Goal: Information Seeking & Learning: Learn about a topic

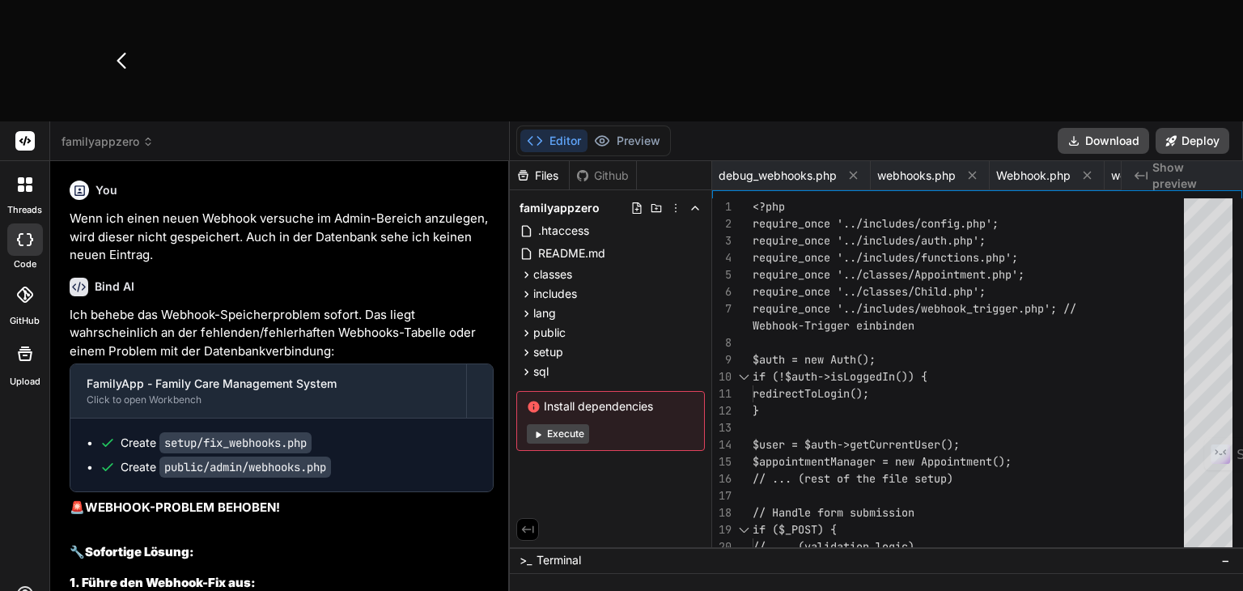
scroll to position [0, 663]
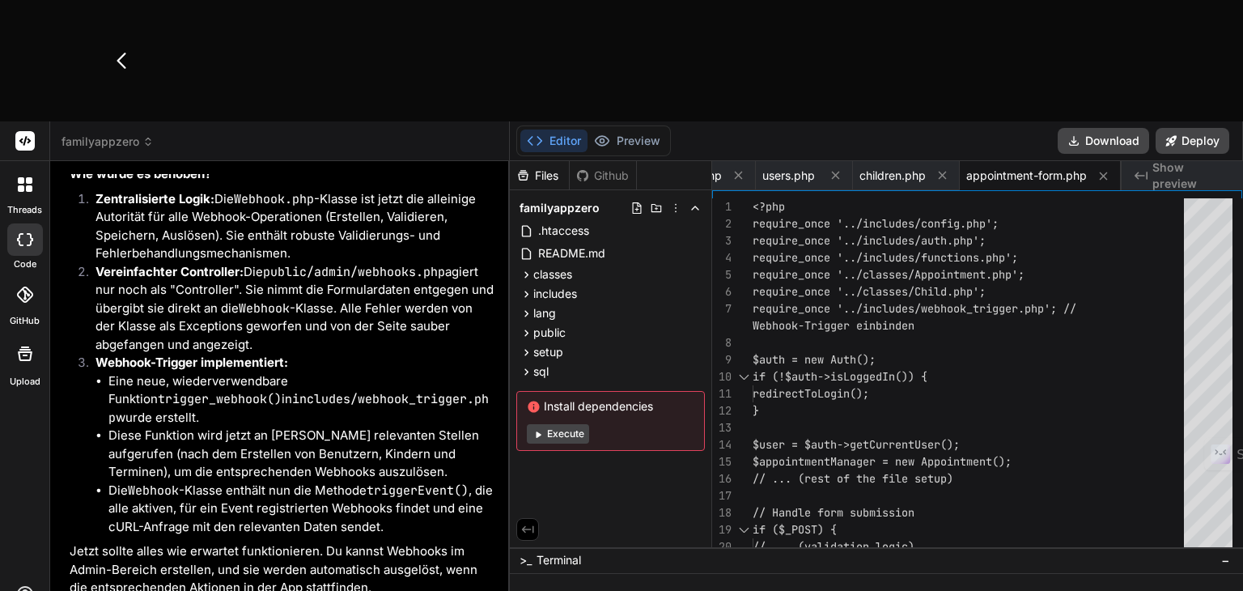
click at [252, 190] on li "Zentralisierte Logik: Die Webhook.php -Klasse ist jetzt die alleinige Autorität…" at bounding box center [288, 226] width 411 height 73
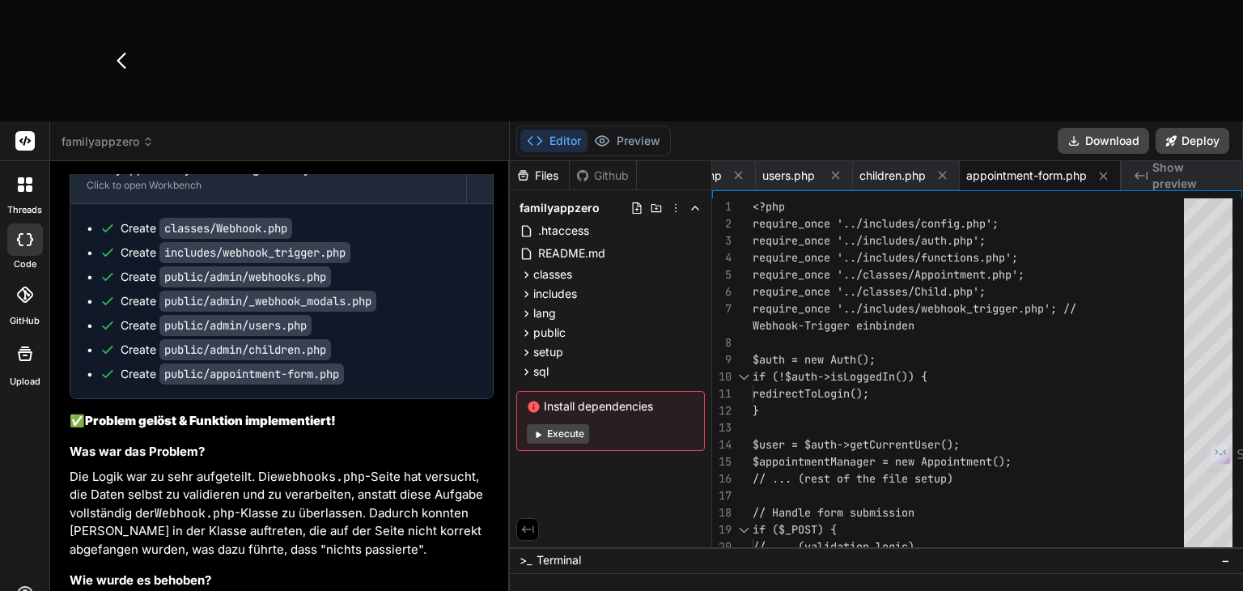
scroll to position [13241, 0]
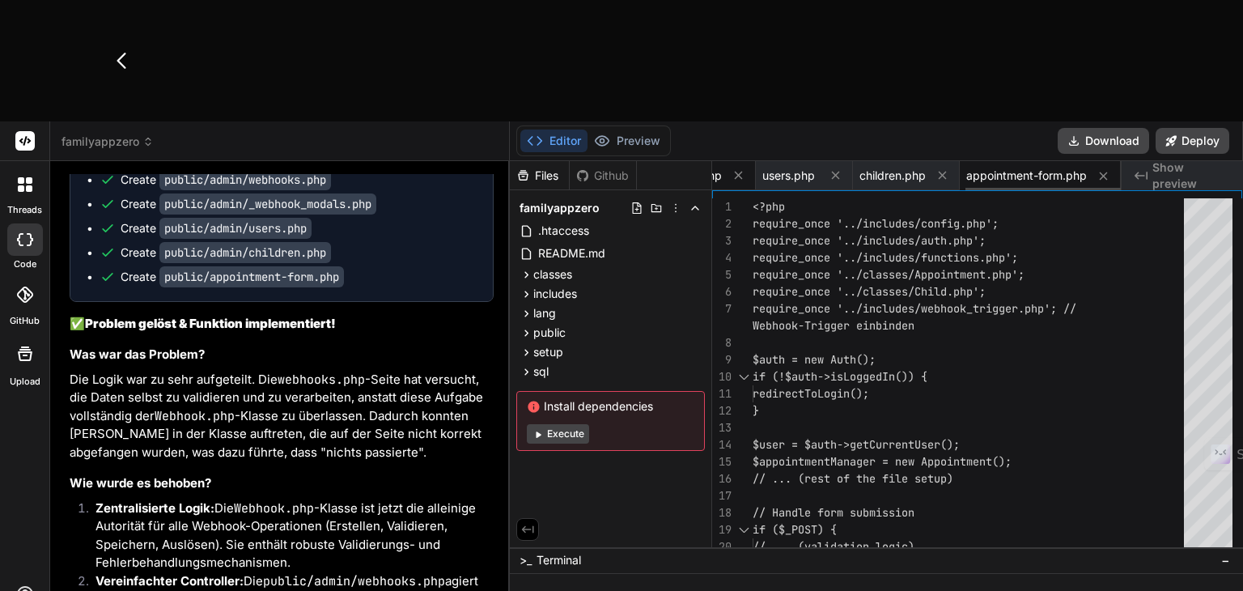
click at [714, 167] on span "_webhook_modals.php" at bounding box center [661, 175] width 121 height 16
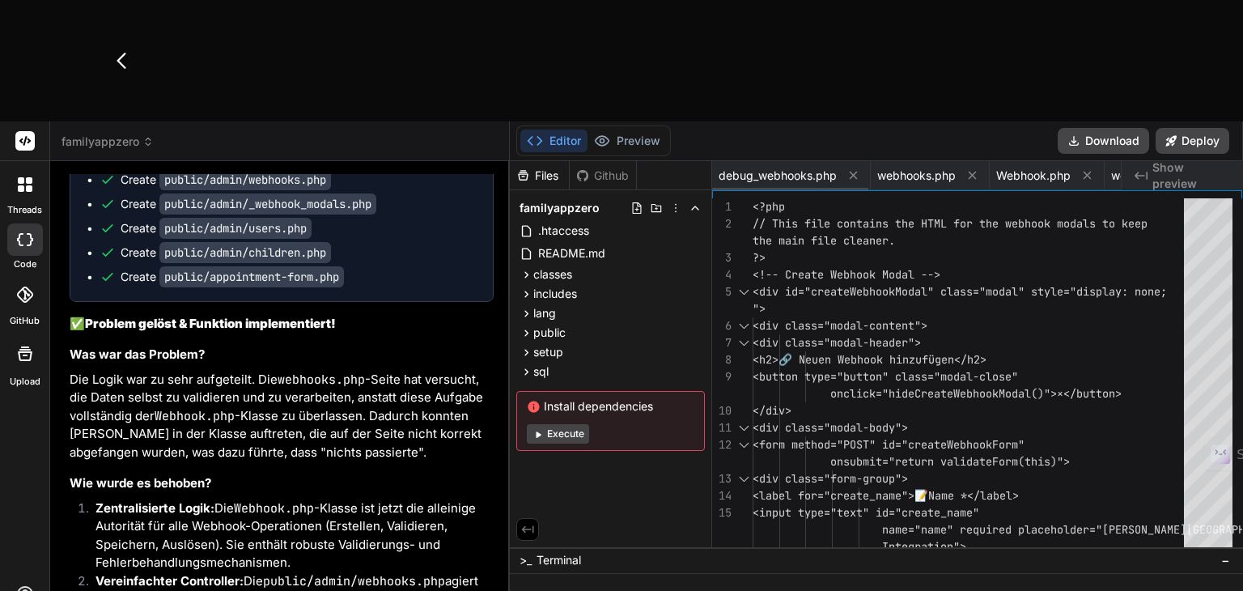
scroll to position [0, 0]
click at [848, 168] on icon at bounding box center [853, 175] width 14 height 14
click at [748, 167] on span "Webhook.php" at bounding box center [735, 175] width 74 height 16
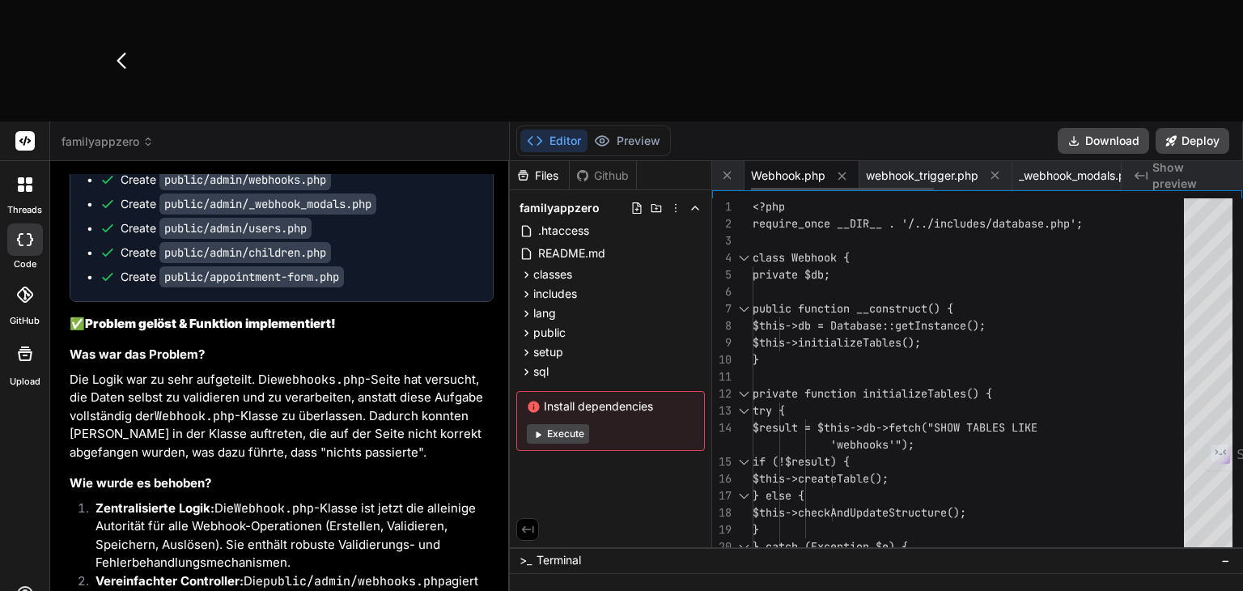
scroll to position [0, 0]
drag, startPoint x: 815, startPoint y: 53, endPoint x: 792, endPoint y: 116, distance: 66.3
click at [814, 168] on icon at bounding box center [814, 175] width 14 height 14
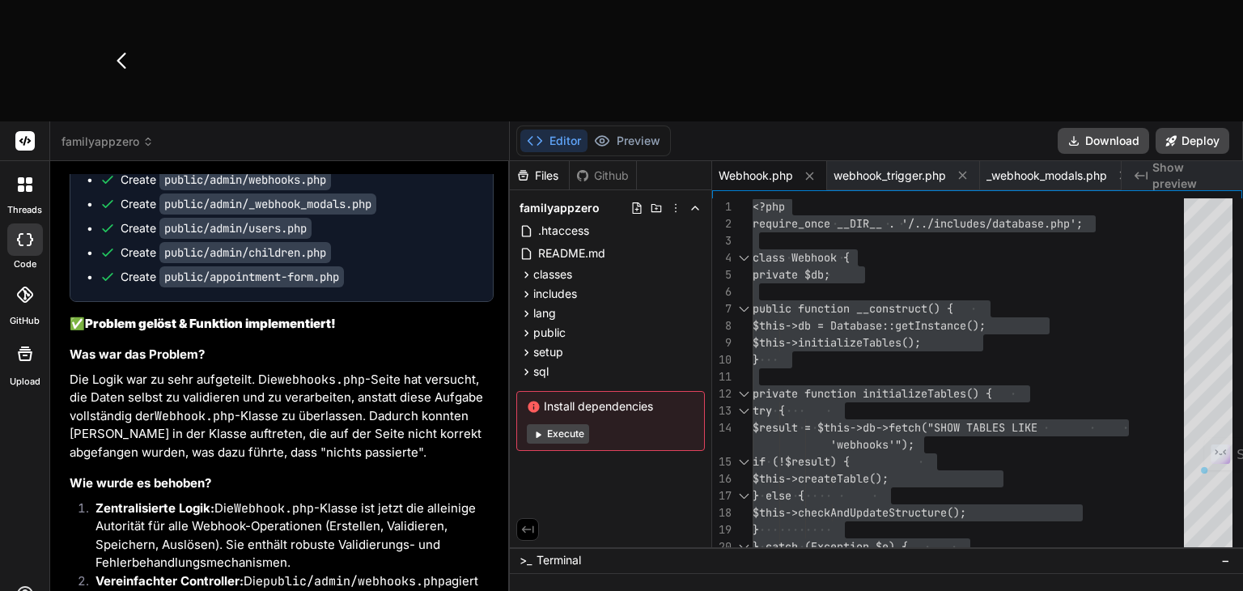
drag, startPoint x: 354, startPoint y: 311, endPoint x: 160, endPoint y: 311, distance: 194.2
click at [160, 166] on code "includes/webhook_trigger.php" at bounding box center [254, 155] width 191 height 21
copy code "includes/webhook_trigger.php"
click at [806, 172] on icon at bounding box center [810, 176] width 8 height 8
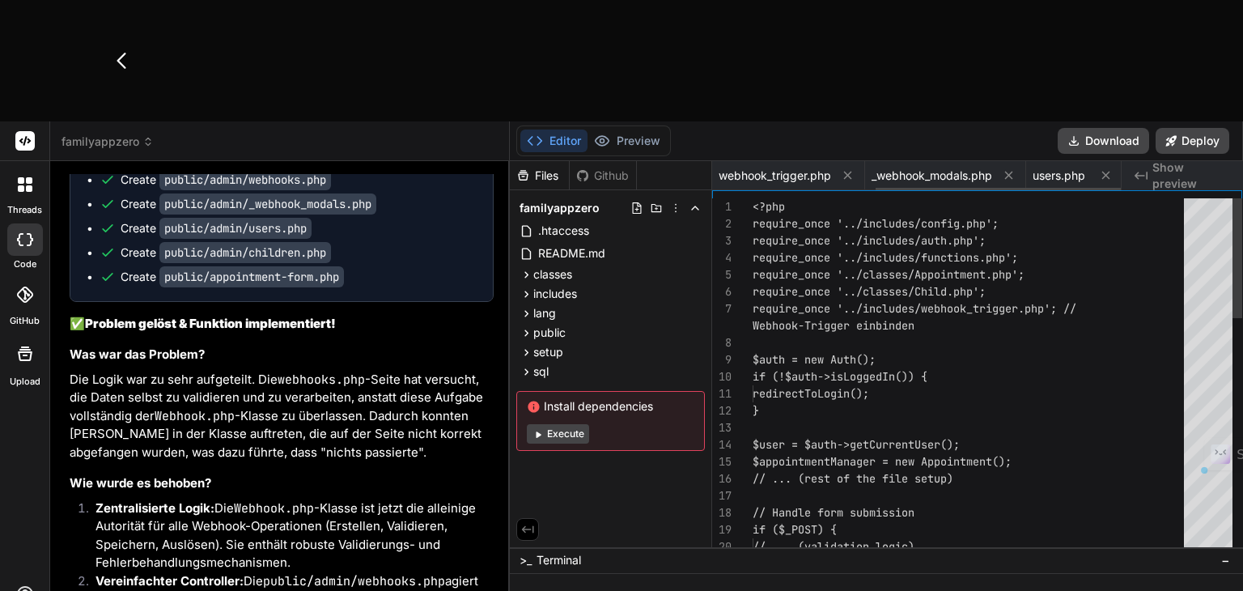
scroll to position [0, 271]
click at [767, 167] on span "users.php" at bounding box center [788, 175] width 53 height 16
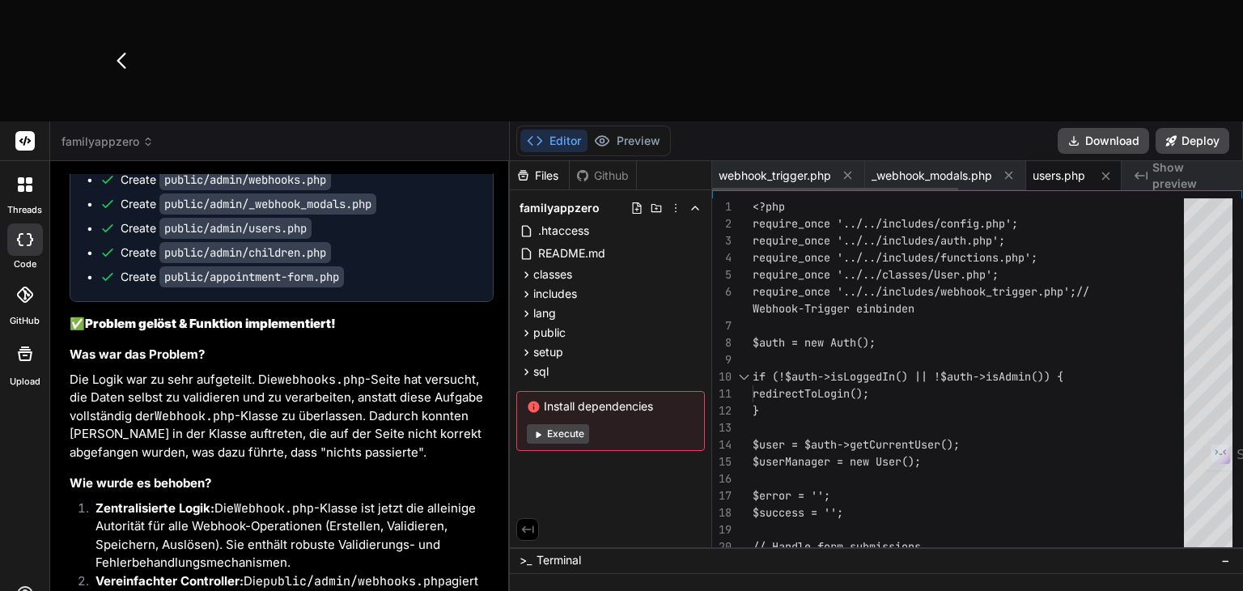
scroll to position [0, 0]
click at [767, 167] on span "webhook_trigger.php" at bounding box center [774, 175] width 112 height 16
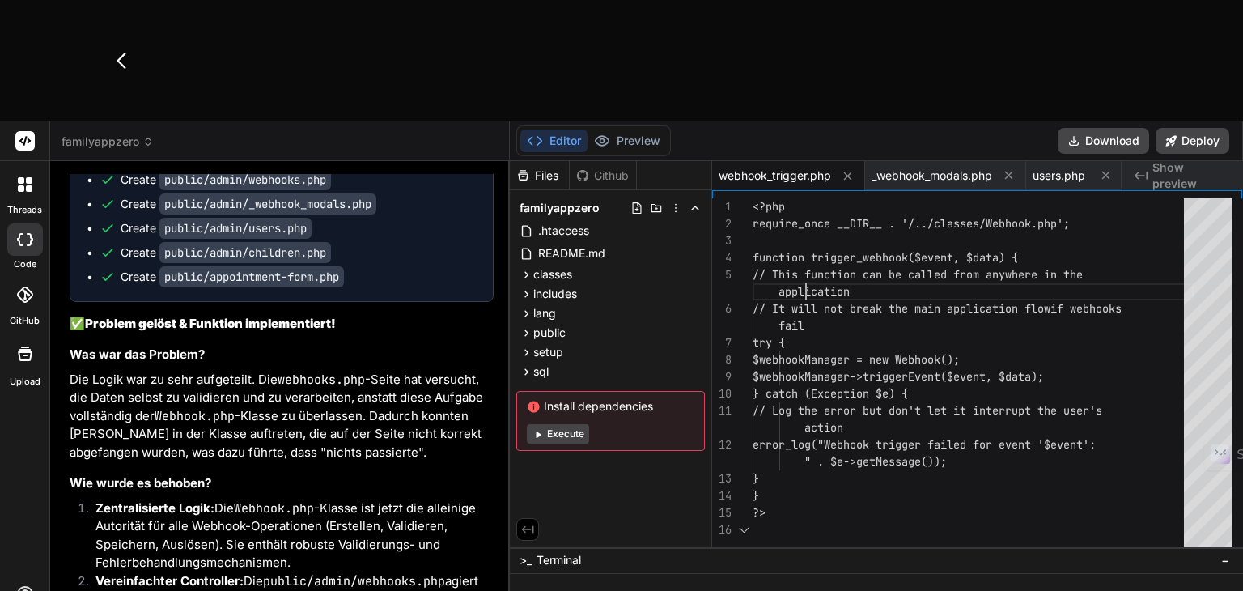
click at [806, 198] on div "<?php require_once __DIR__ . '/../classes/Webhook.php'; function trigger_webhoo…" at bounding box center [972, 376] width 441 height 356
click at [798, 198] on div "<?php require_once __DIR__ . '/../classes/Webhook.php'; function trigger_webhoo…" at bounding box center [972, 376] width 441 height 356
click at [772, 198] on div "<?php require_once __DIR__ . '/../classes/Webhook.php'; function trigger_webhoo…" at bounding box center [972, 376] width 441 height 356
click at [741, 249] on div at bounding box center [743, 257] width 21 height 17
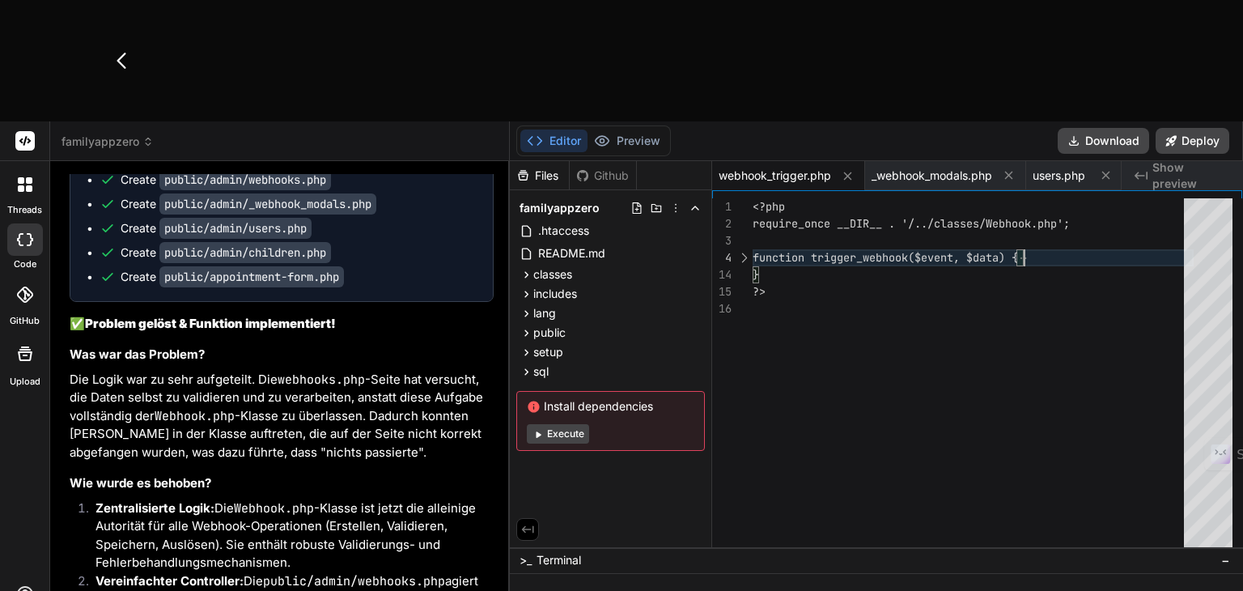
click at [747, 249] on div at bounding box center [743, 257] width 21 height 17
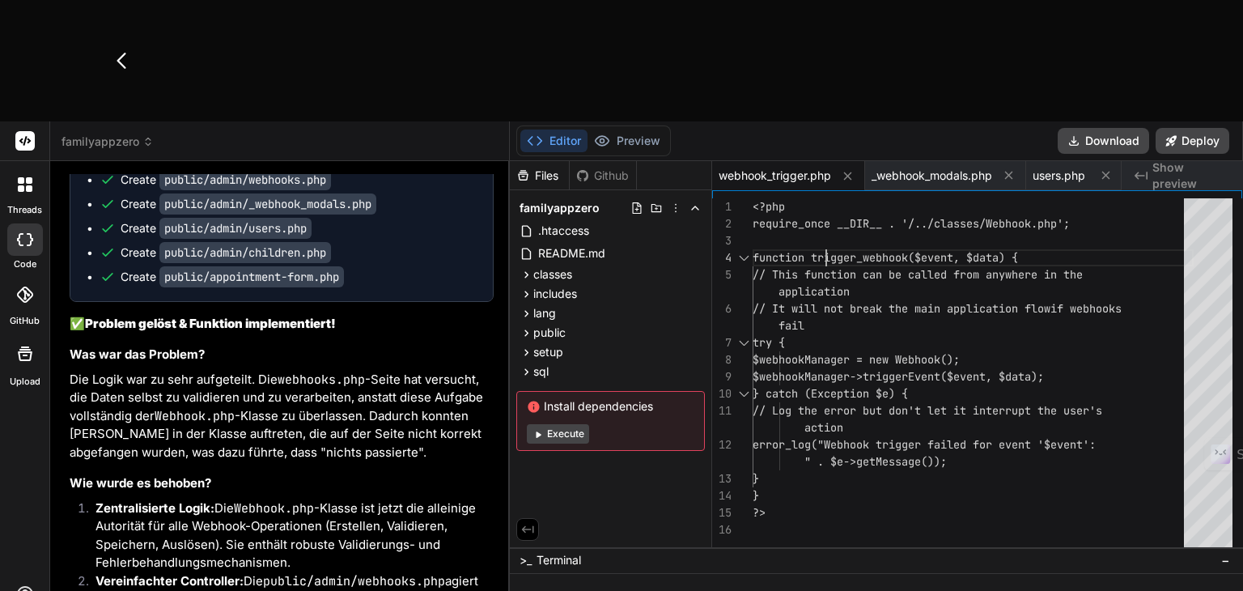
click at [825, 198] on div "<?php require_once __DIR__ . '/../classes/Webhook.php'; function trigger_webhoo…" at bounding box center [972, 376] width 441 height 356
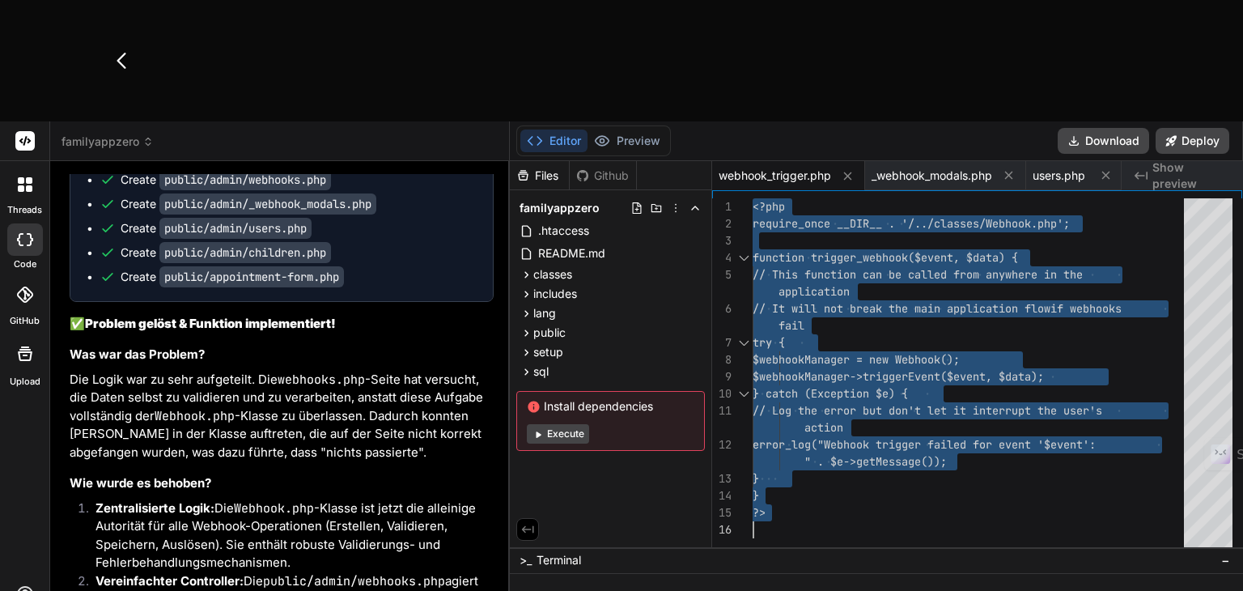
click at [747, 249] on div at bounding box center [743, 257] width 21 height 17
click at [798, 210] on div "<?php require_once __DIR__ . '/../classes/Webhook.php'; function trigger_webhoo…" at bounding box center [972, 376] width 441 height 356
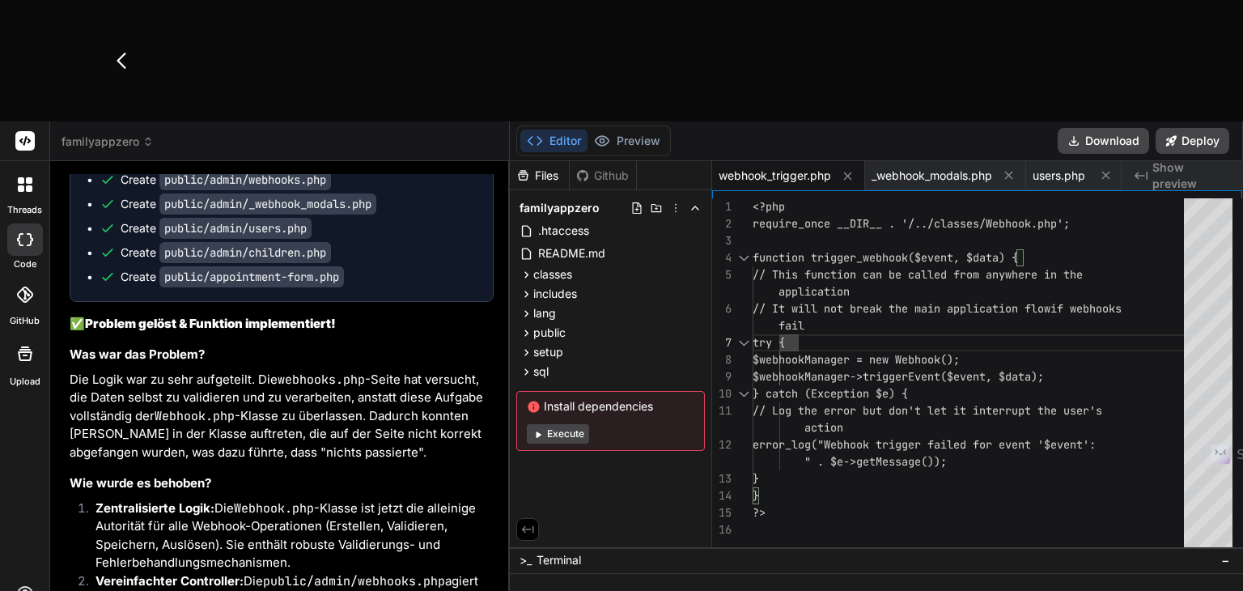
click at [742, 249] on div at bounding box center [743, 257] width 21 height 17
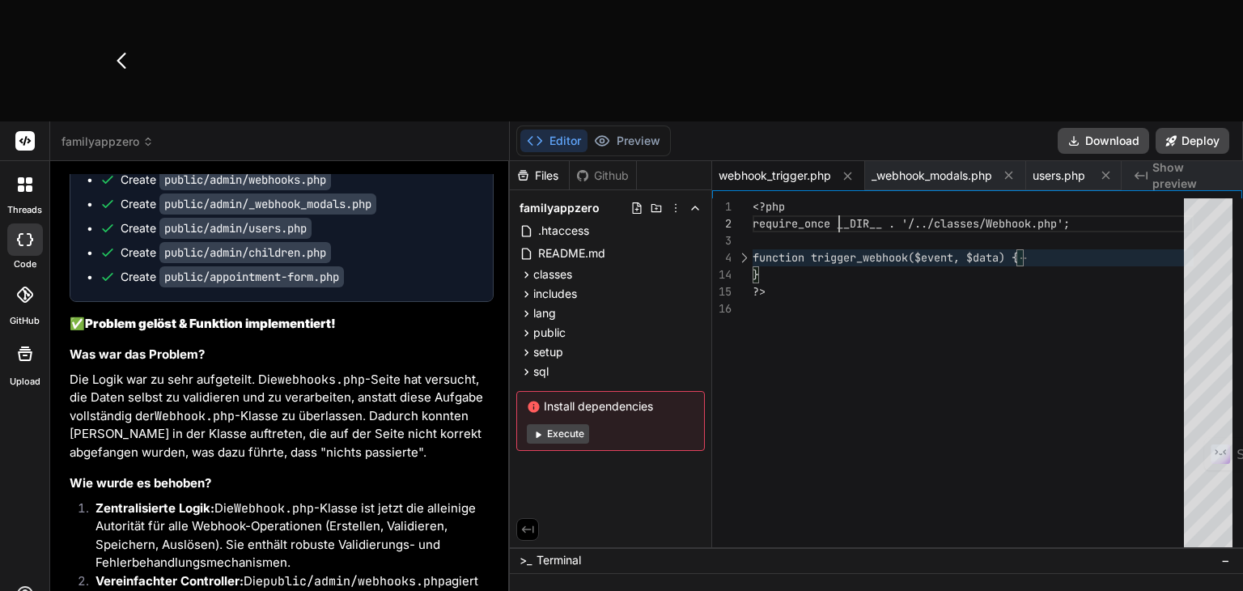
click at [836, 198] on div "<?php require_once __DIR__ . '/../classes/Webhook.php'; function trigger_webhoo…" at bounding box center [972, 376] width 441 height 356
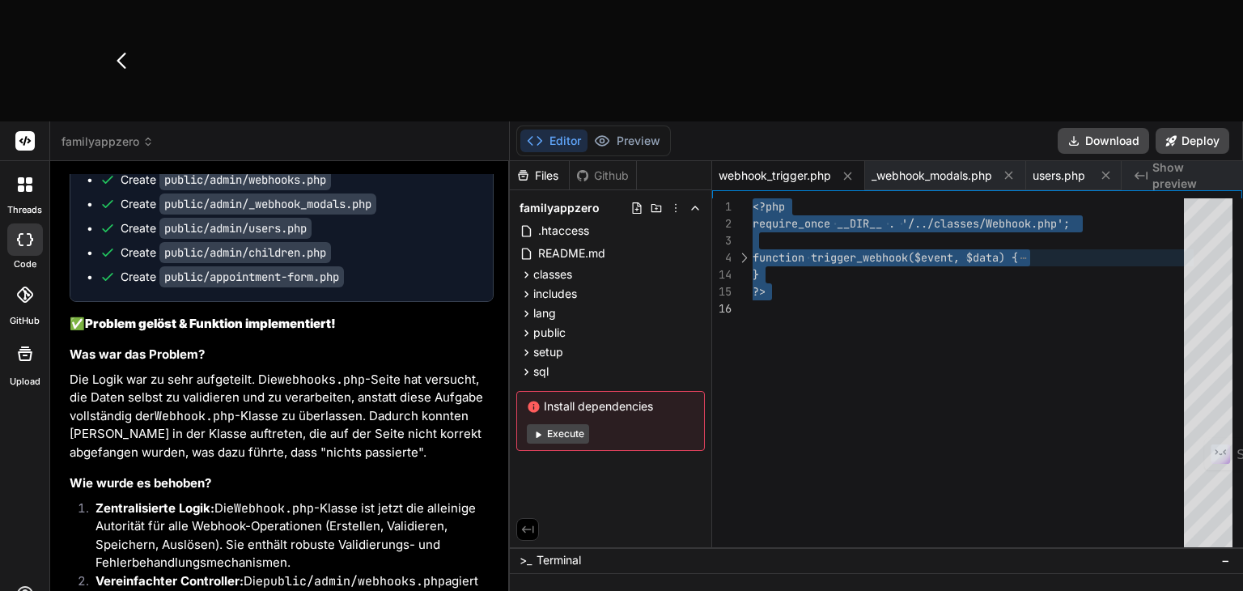
click at [747, 249] on div at bounding box center [743, 257] width 21 height 17
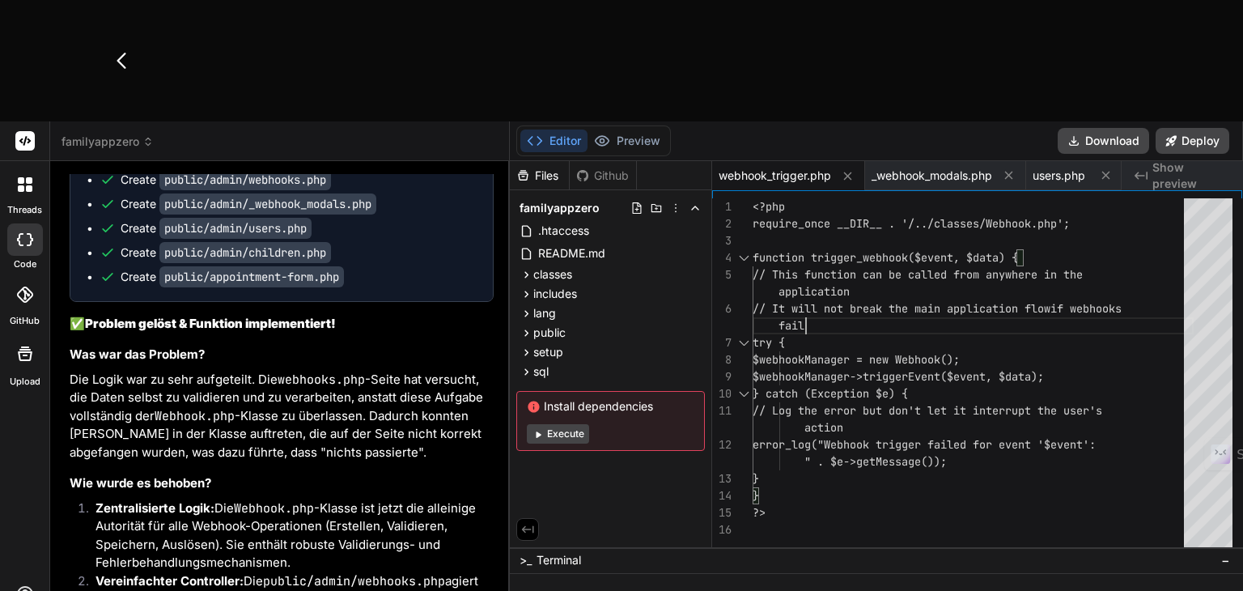
click at [839, 203] on div "<?php require_once __DIR__ . '/../classes/Webhook.php'; function trigger_webhoo…" at bounding box center [972, 376] width 441 height 356
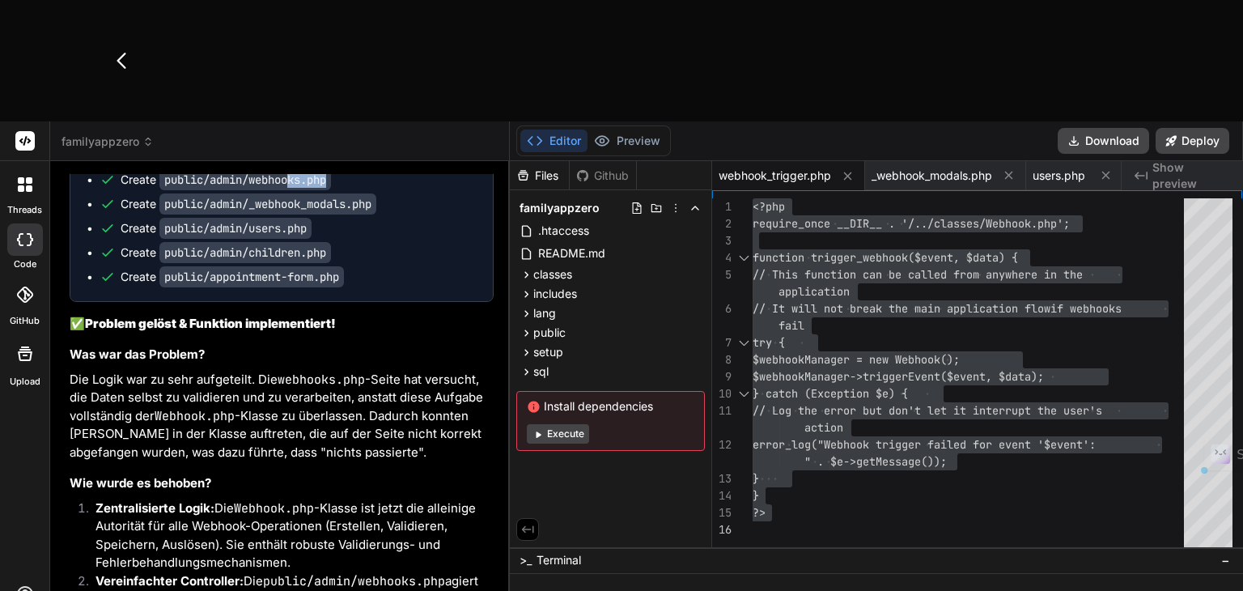
drag, startPoint x: 333, startPoint y: 337, endPoint x: 294, endPoint y: 344, distance: 40.3
click at [294, 285] on ul "Create classes/Webhook.php Create includes/webhook_trigger.php Create public/ad…" at bounding box center [282, 204] width 390 height 162
click at [761, 167] on span "webhook_trigger.php" at bounding box center [774, 175] width 112 height 16
click at [525, 329] on icon at bounding box center [527, 332] width 4 height 6
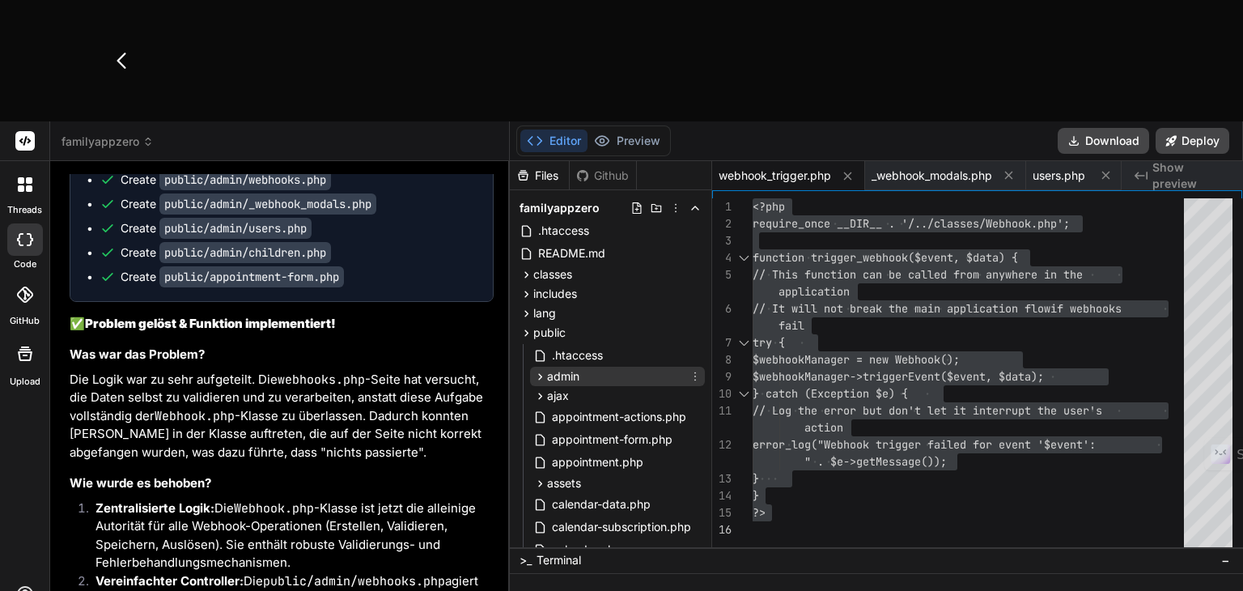
click at [539, 373] on icon at bounding box center [541, 376] width 4 height 6
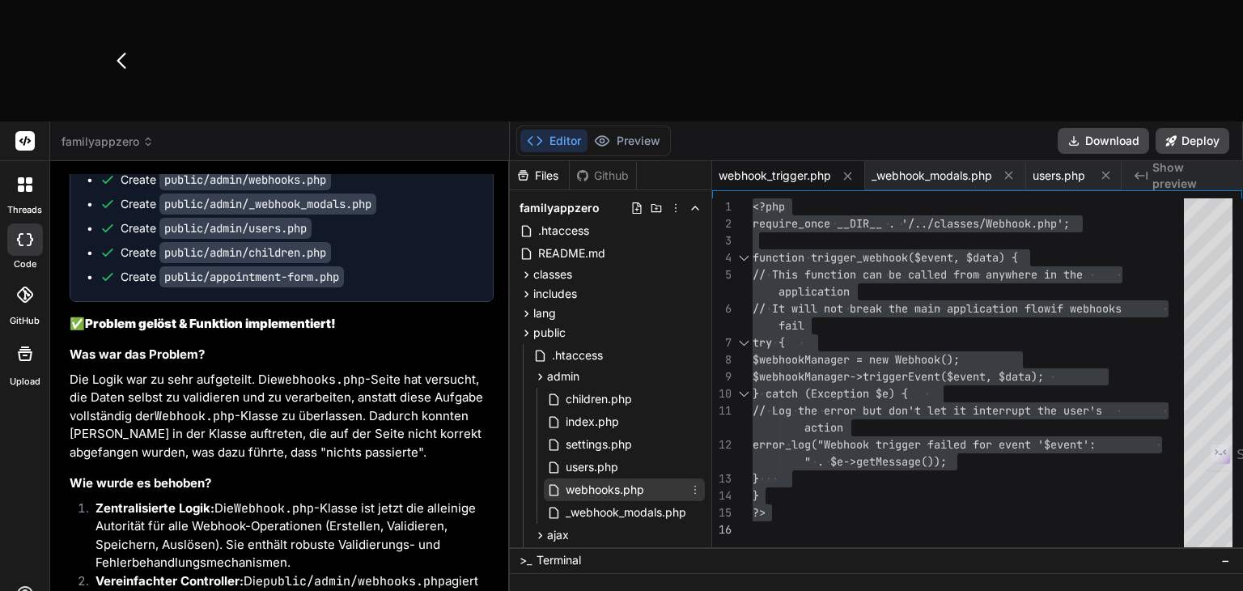
click at [591, 480] on span "webhooks.php" at bounding box center [605, 489] width 82 height 19
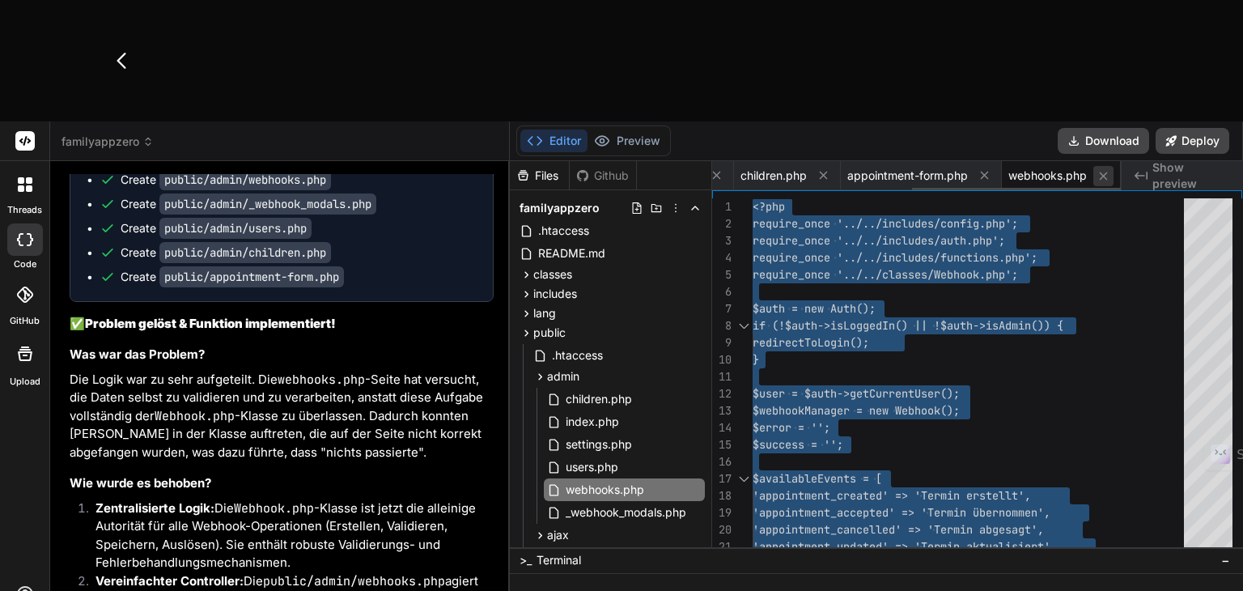
click at [1108, 169] on icon at bounding box center [1103, 176] width 14 height 14
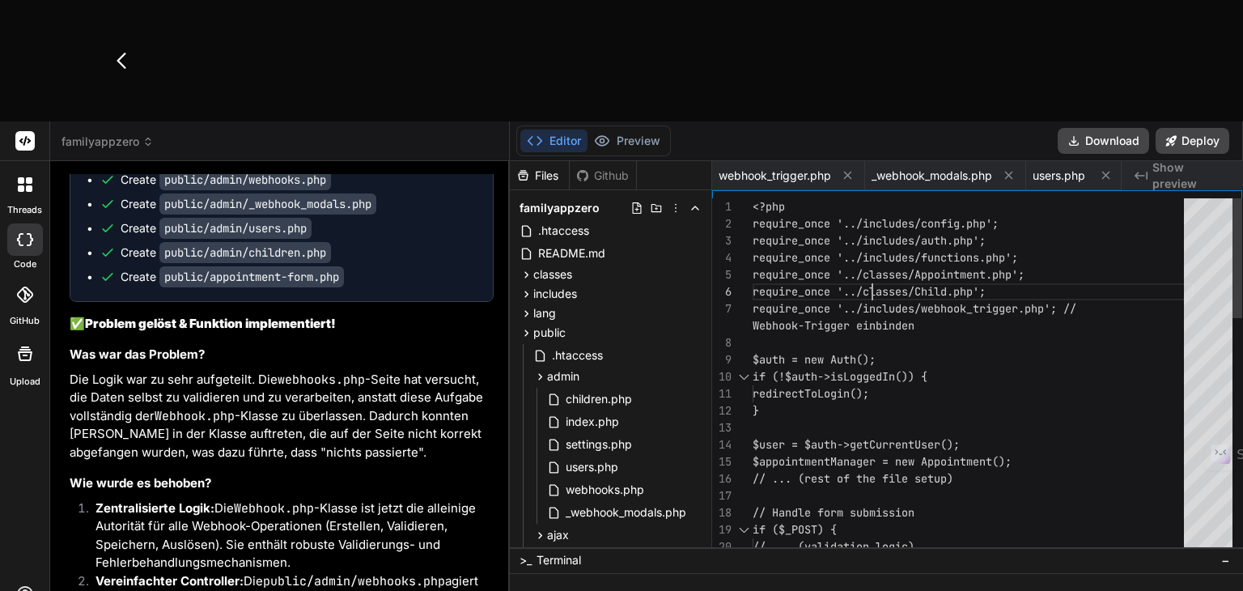
click at [804, 190] on div "1 2 3 4 5 6 7 8 9 10 11 12 13 14 15 16 17 18 19 20 <?php require_once '../inclu…" at bounding box center [977, 368] width 530 height 356
click at [896, 167] on span "_webhook_modals.php" at bounding box center [931, 175] width 121 height 16
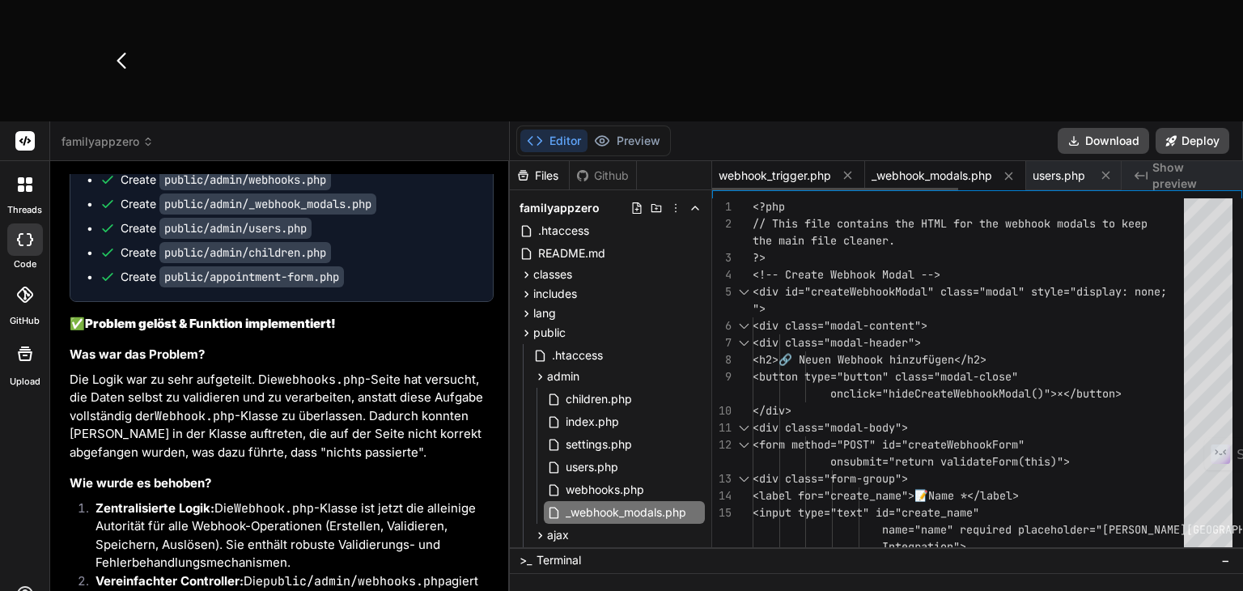
drag, startPoint x: 796, startPoint y: 49, endPoint x: 861, endPoint y: 53, distance: 64.8
click at [796, 167] on span "webhook_trigger.php" at bounding box center [774, 175] width 112 height 16
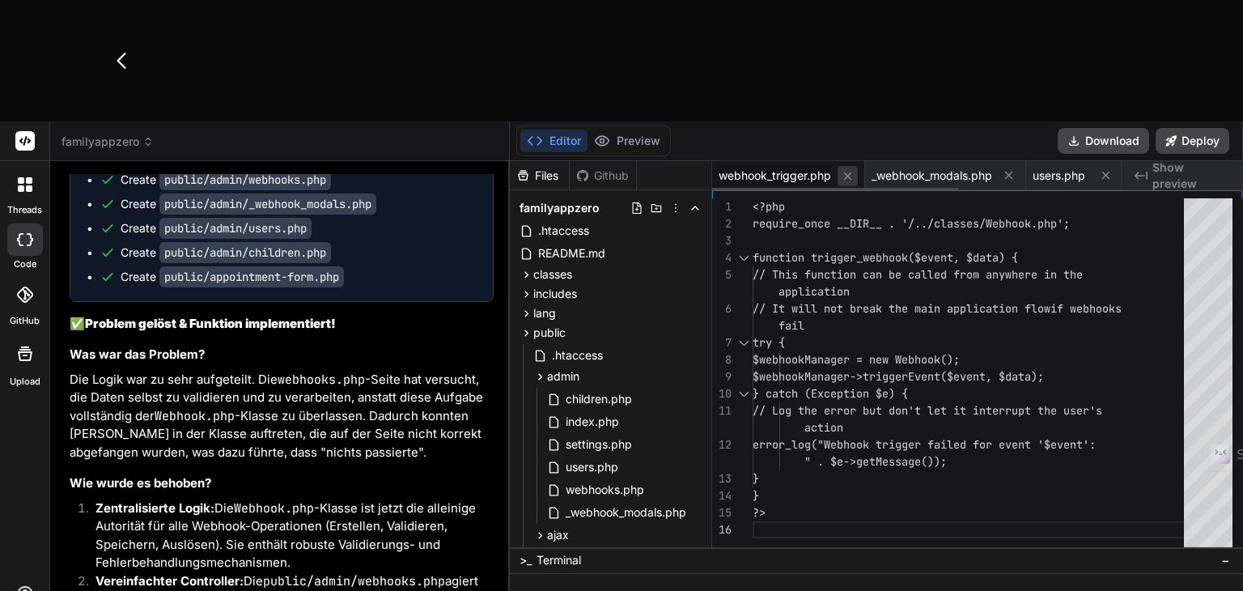
click at [850, 172] on icon at bounding box center [848, 176] width 8 height 8
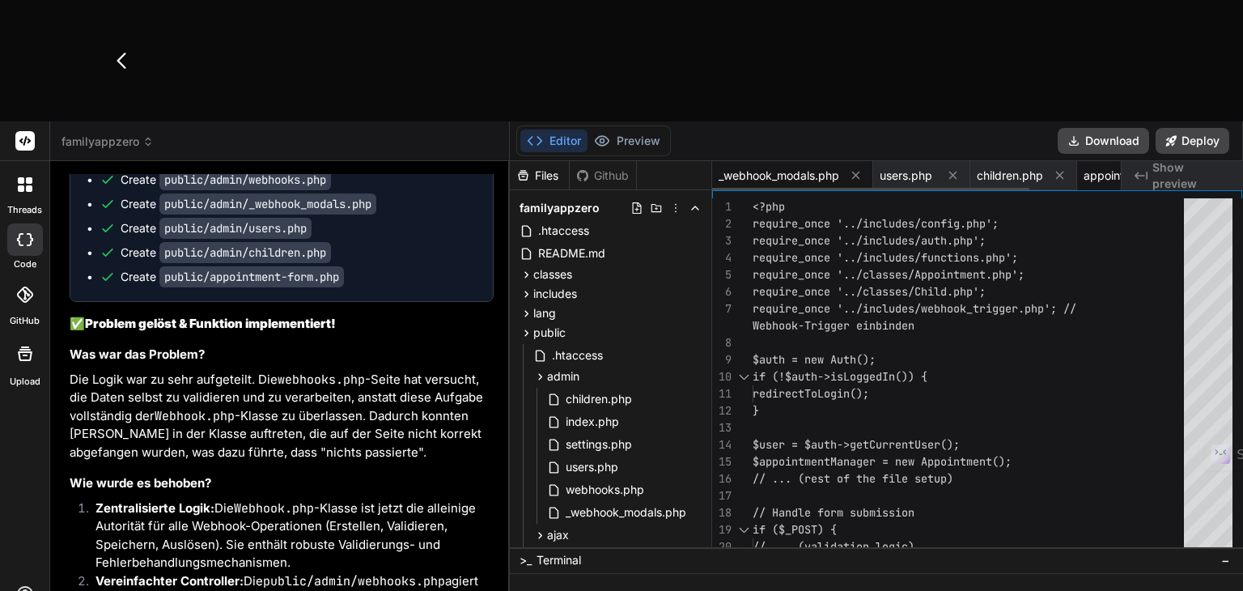
click at [748, 167] on span "_webhook_modals.php" at bounding box center [778, 175] width 121 height 16
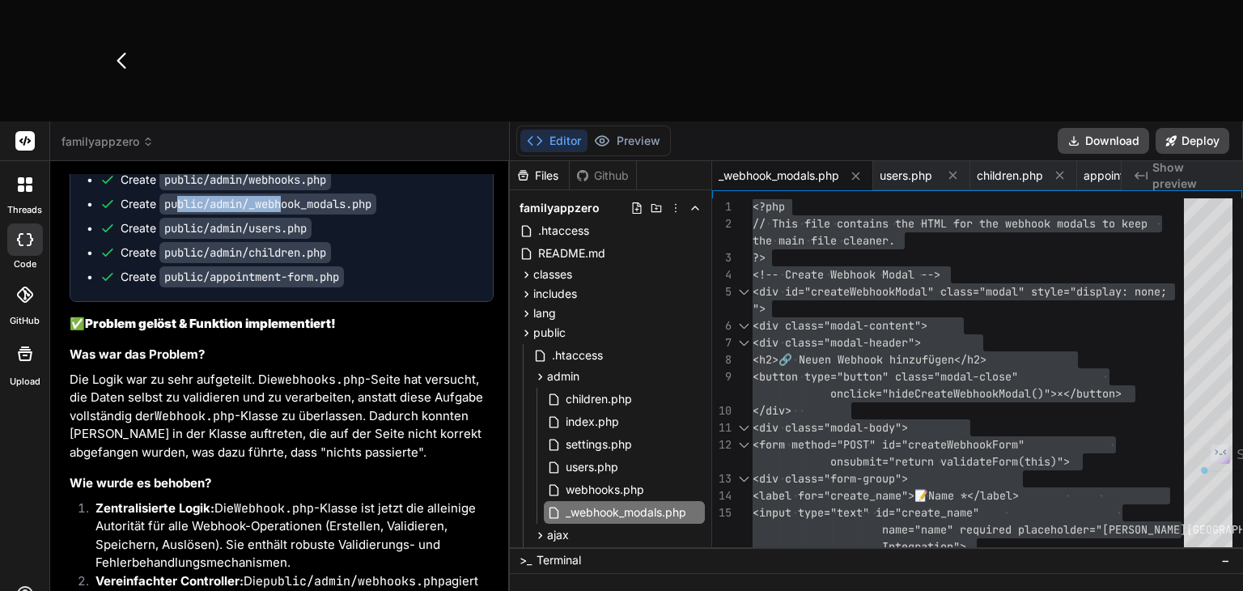
drag, startPoint x: 204, startPoint y: 365, endPoint x: 285, endPoint y: 366, distance: 80.9
click at [285, 214] on code "public/admin/_webhook_modals.php" at bounding box center [267, 203] width 217 height 21
drag, startPoint x: 379, startPoint y: 357, endPoint x: 252, endPoint y: 360, distance: 127.1
click at [252, 214] on code "public/admin/_webhook_modals.php" at bounding box center [267, 203] width 217 height 21
copy code "_webhook_modals.php"
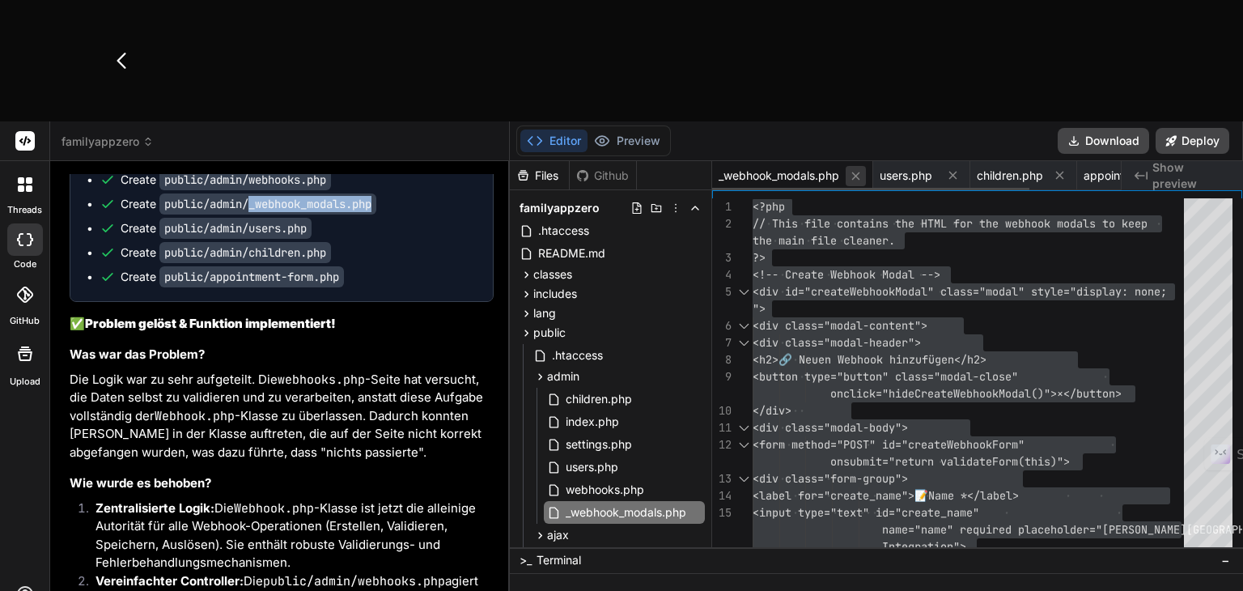
click at [858, 172] on icon at bounding box center [856, 176] width 8 height 8
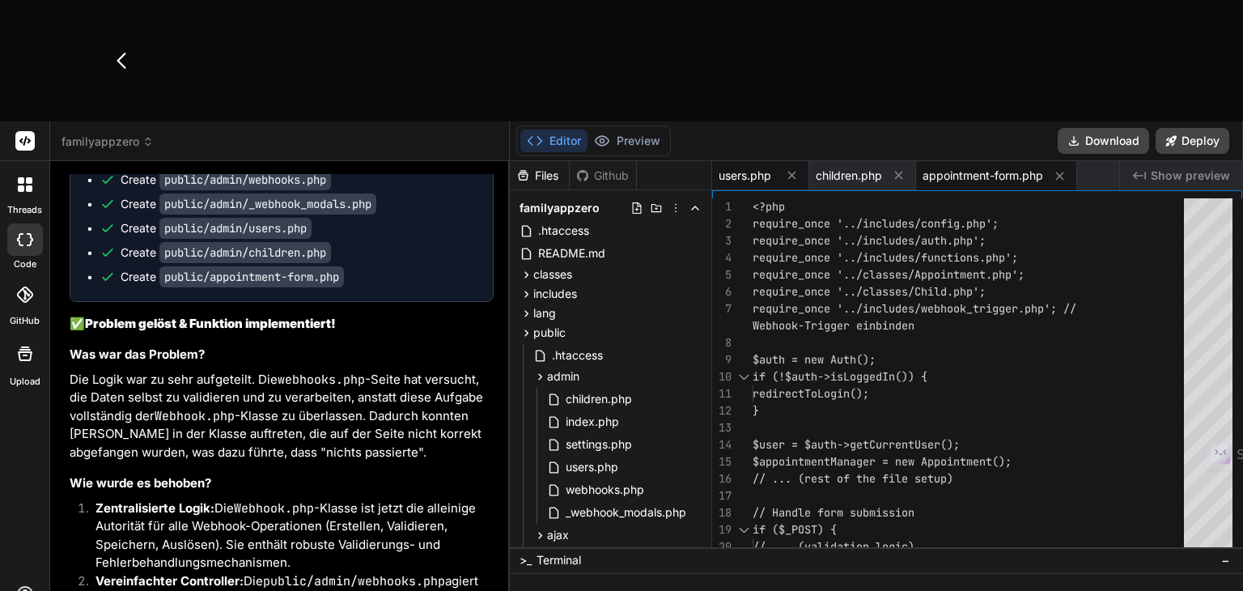
click at [742, 167] on span "users.php" at bounding box center [744, 175] width 53 height 16
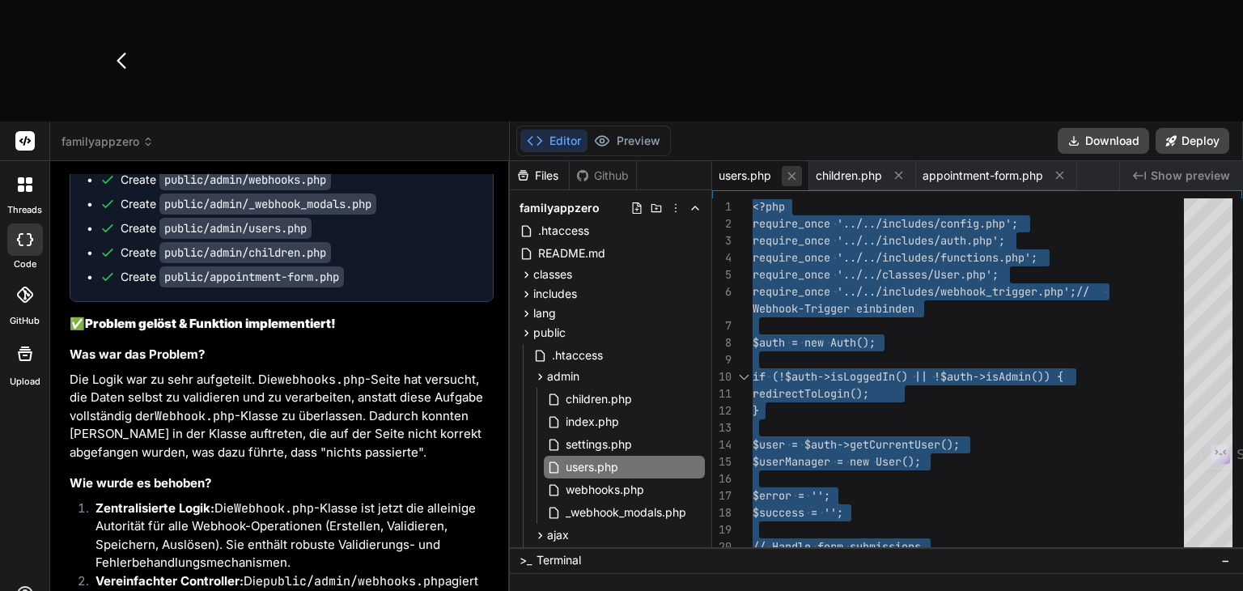
click at [793, 166] on button at bounding box center [792, 176] width 20 height 20
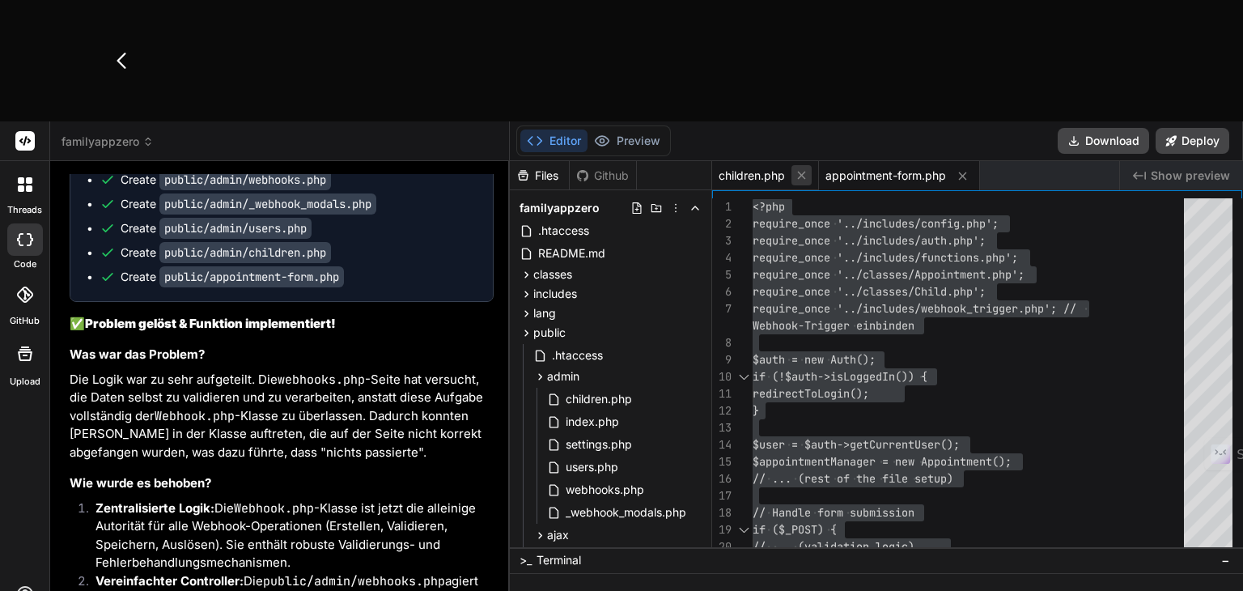
click at [800, 168] on icon at bounding box center [801, 175] width 14 height 14
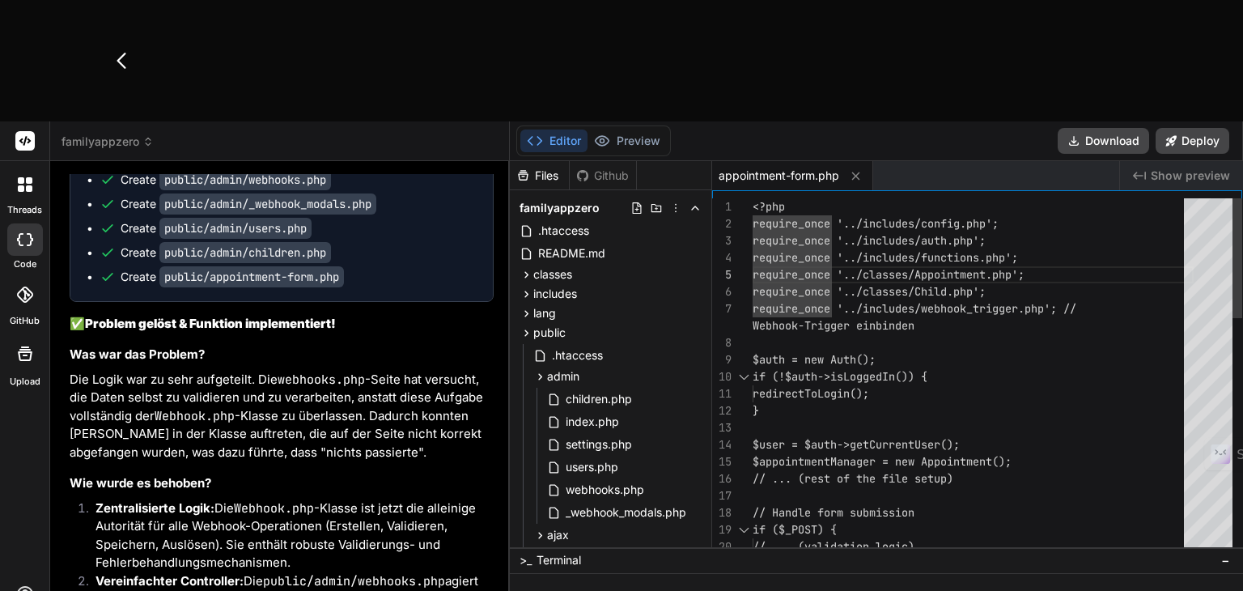
type textarea "<?php require_once '../includes/config.php'; require_once '../includes/auth.php…"
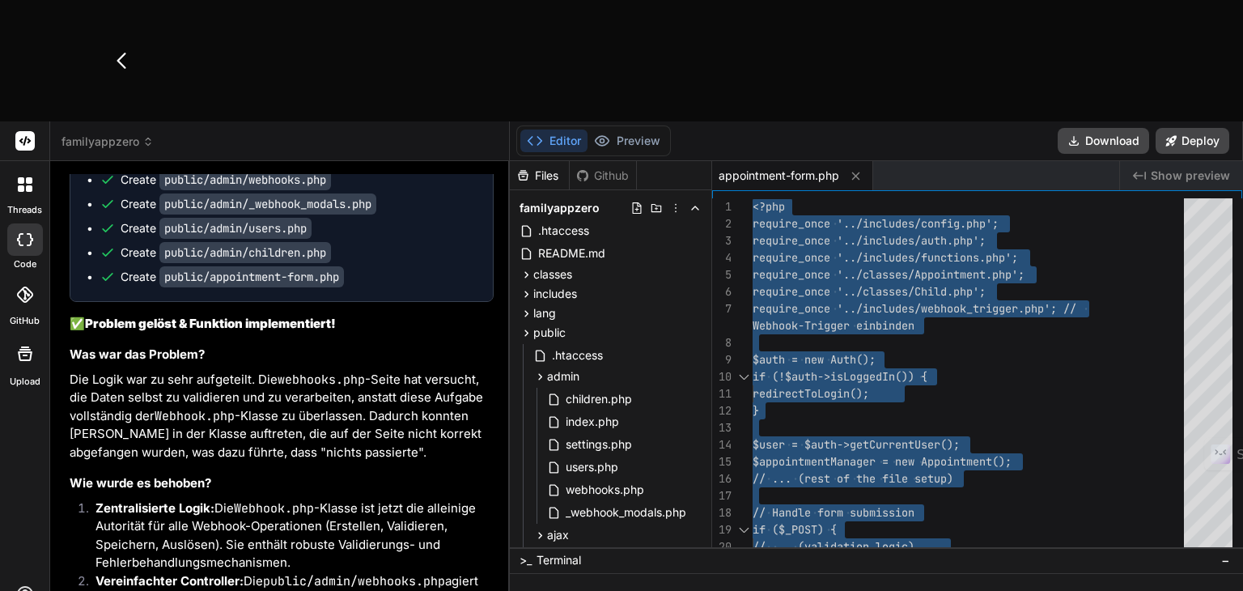
click at [137, 133] on span "familyappzero" at bounding box center [107, 141] width 92 height 16
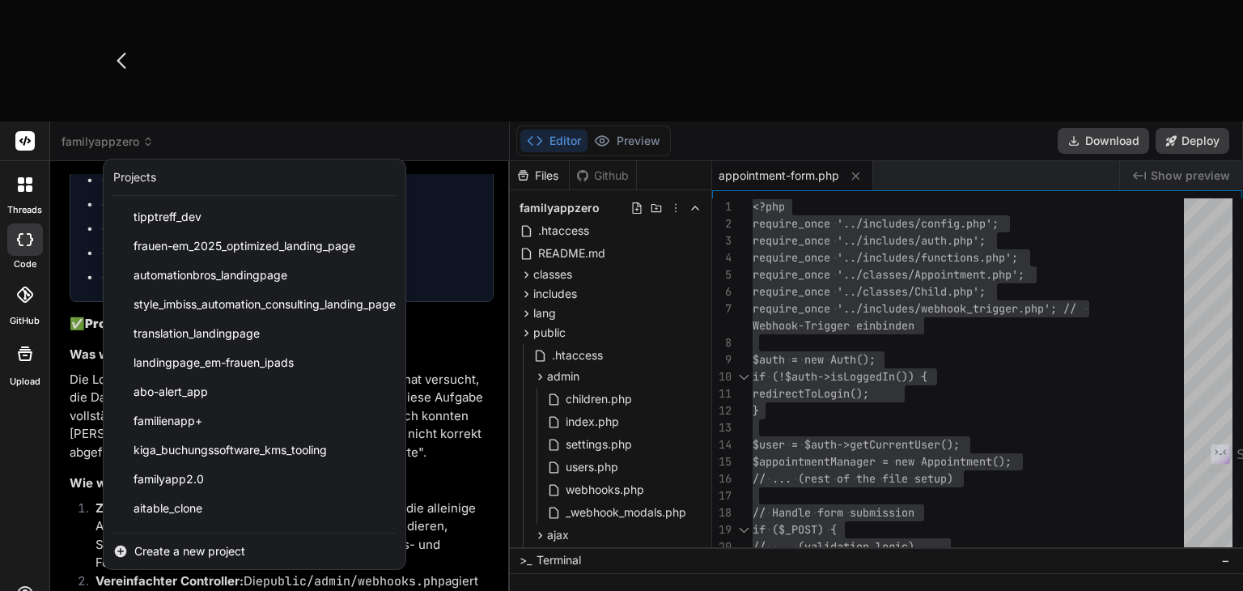
click at [477, 129] on div at bounding box center [621, 295] width 1243 height 591
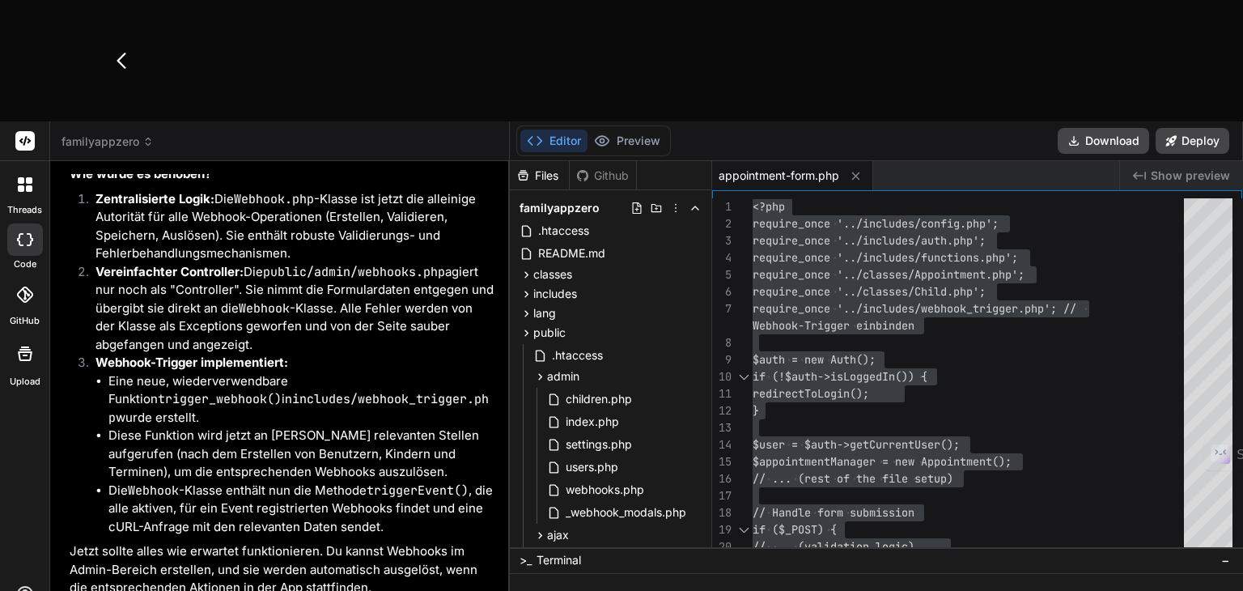
scroll to position [13565, 0]
click at [139, 133] on span "familyappzero" at bounding box center [107, 141] width 92 height 16
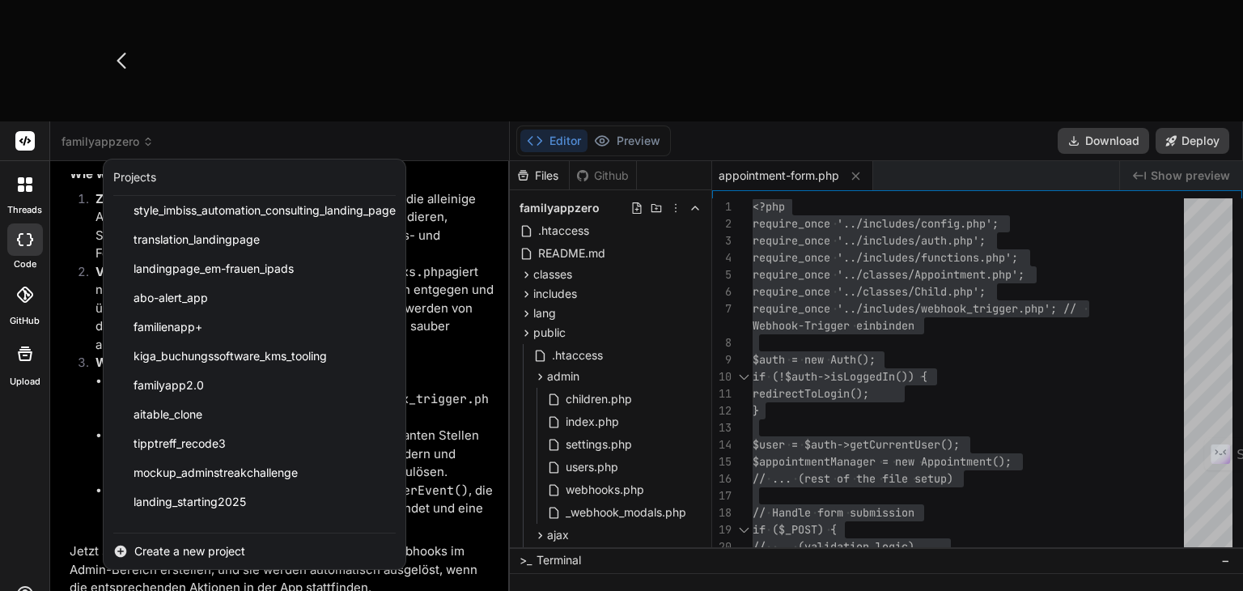
scroll to position [201, 0]
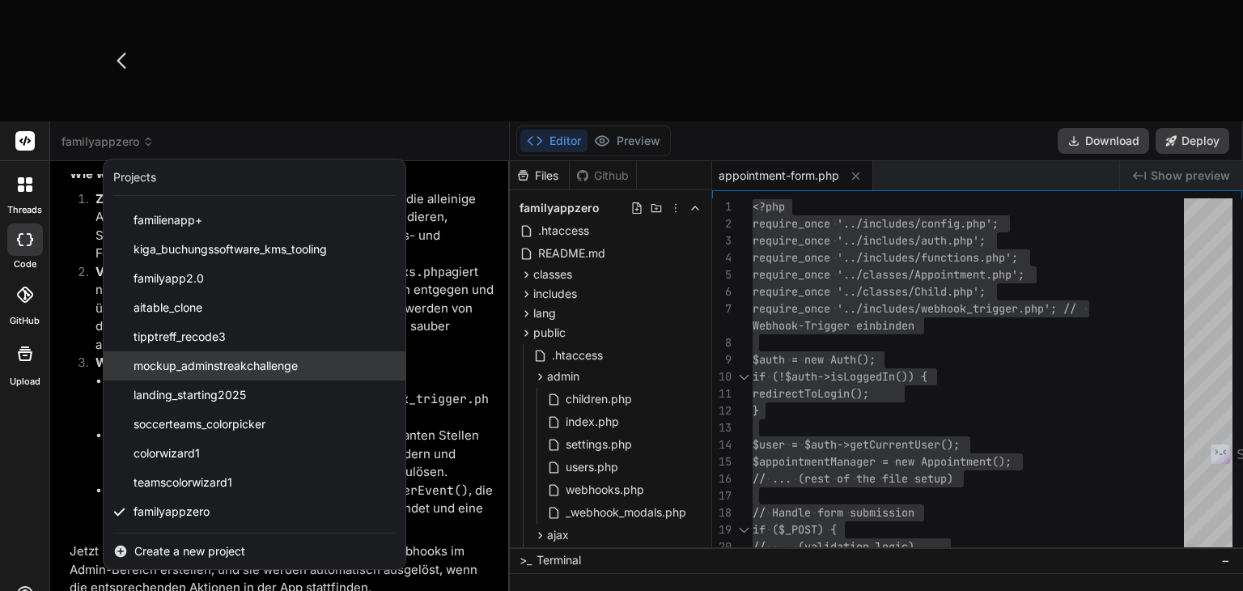
click at [154, 358] on span "mockup_adminstreakchallenge" at bounding box center [215, 366] width 164 height 16
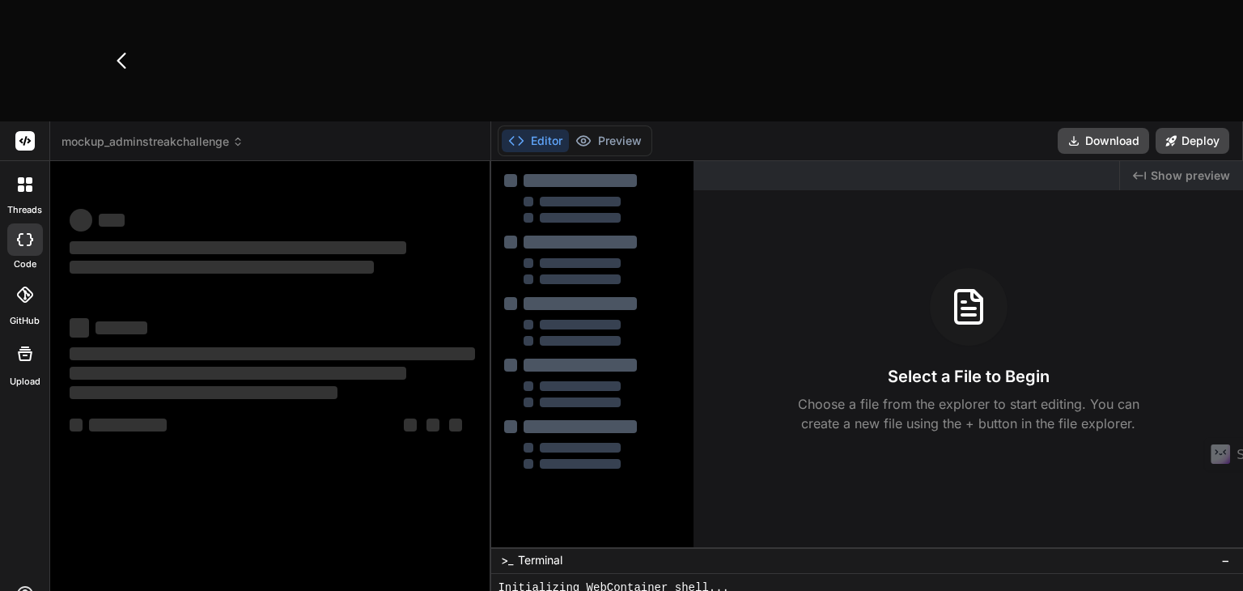
scroll to position [15, 0]
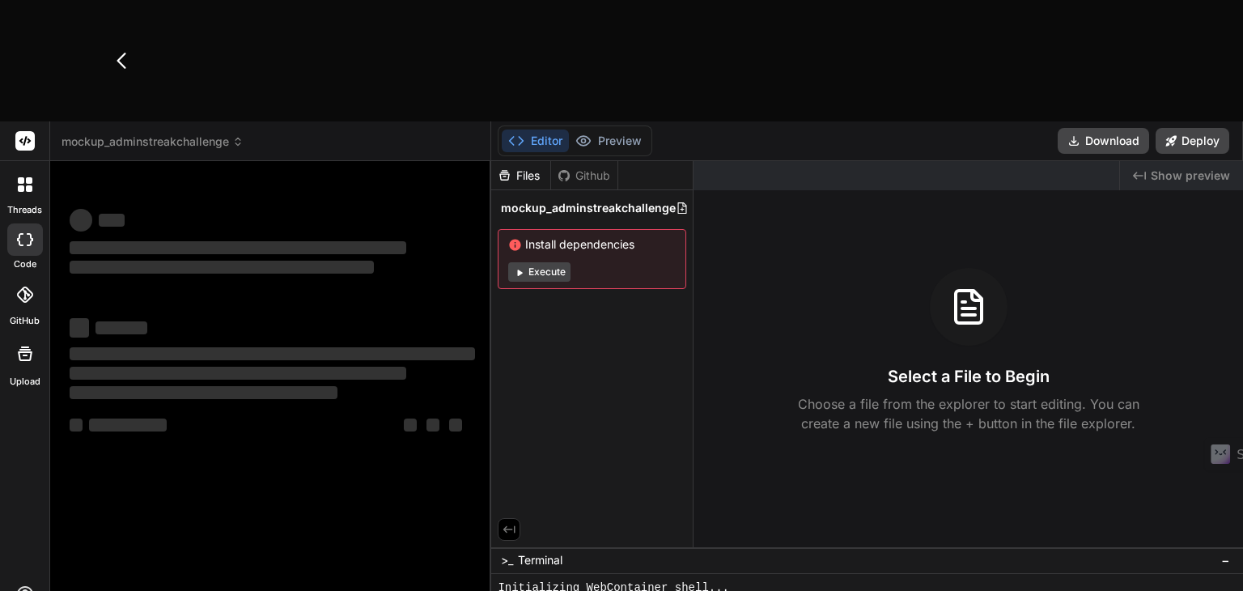
type textarea "x"
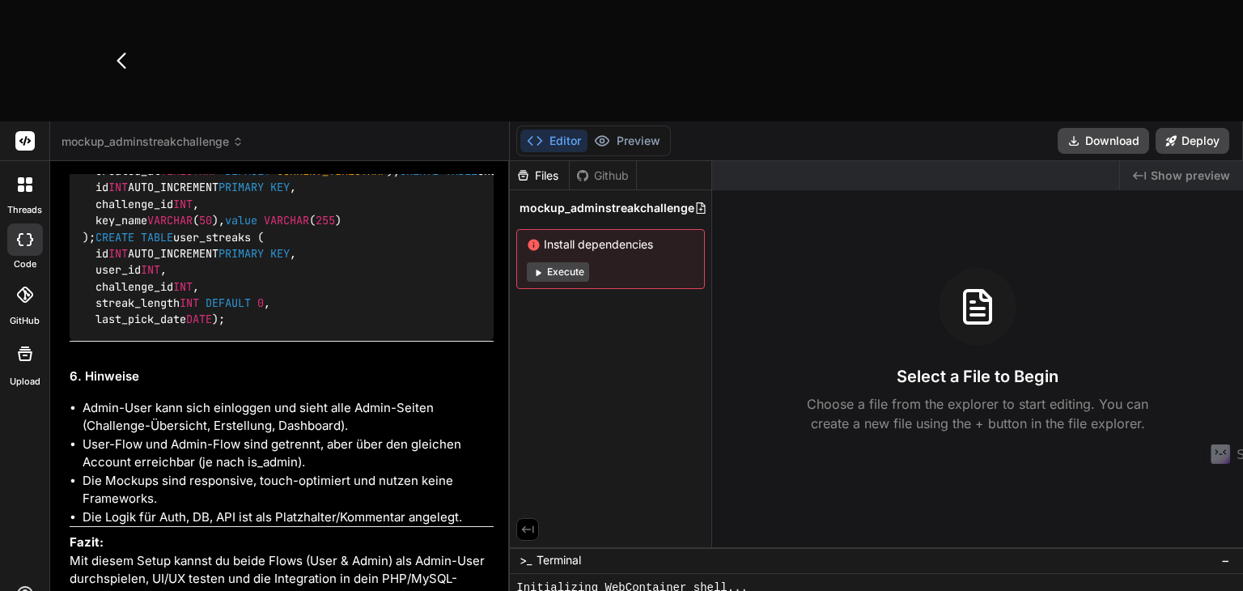
scroll to position [8147, 0]
